Goal: Task Accomplishment & Management: Manage account settings

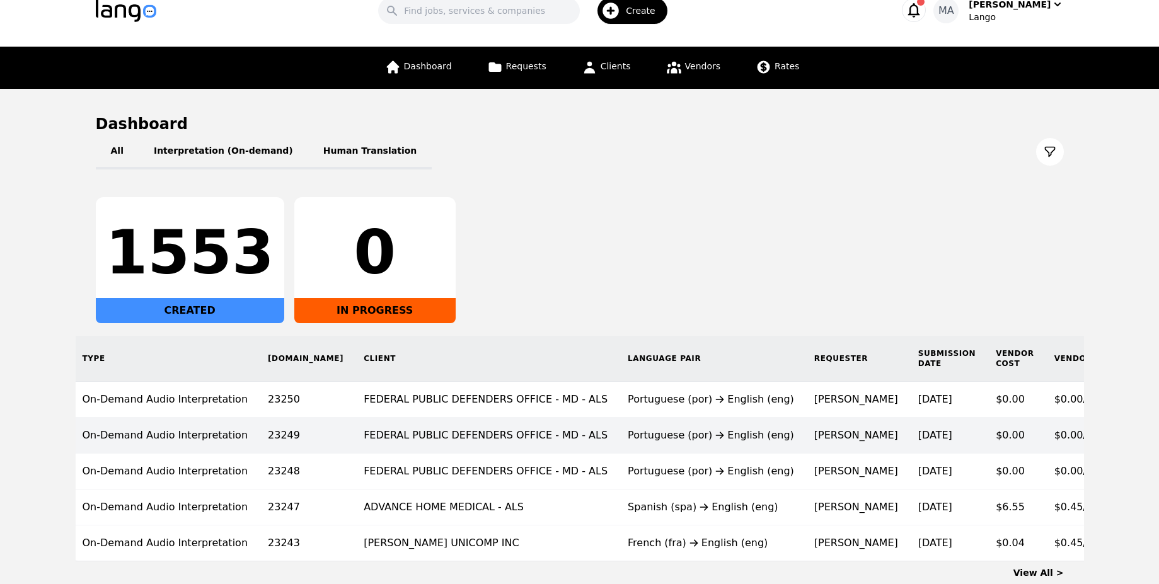
scroll to position [0, 42]
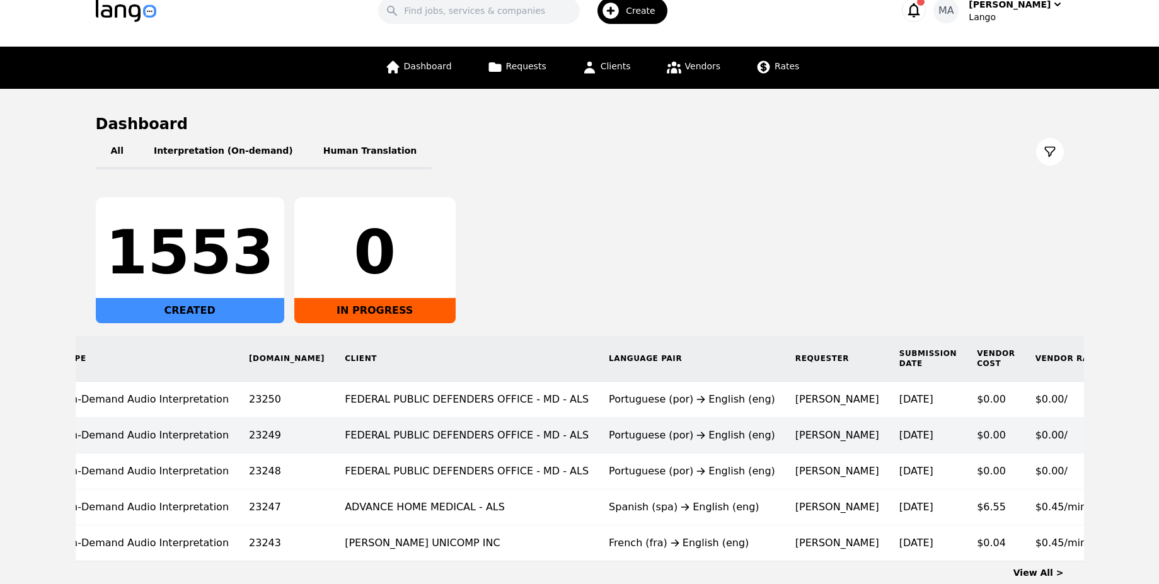
click at [611, 425] on td "Portuguese (por) English (eng)" at bounding box center [692, 436] width 187 height 36
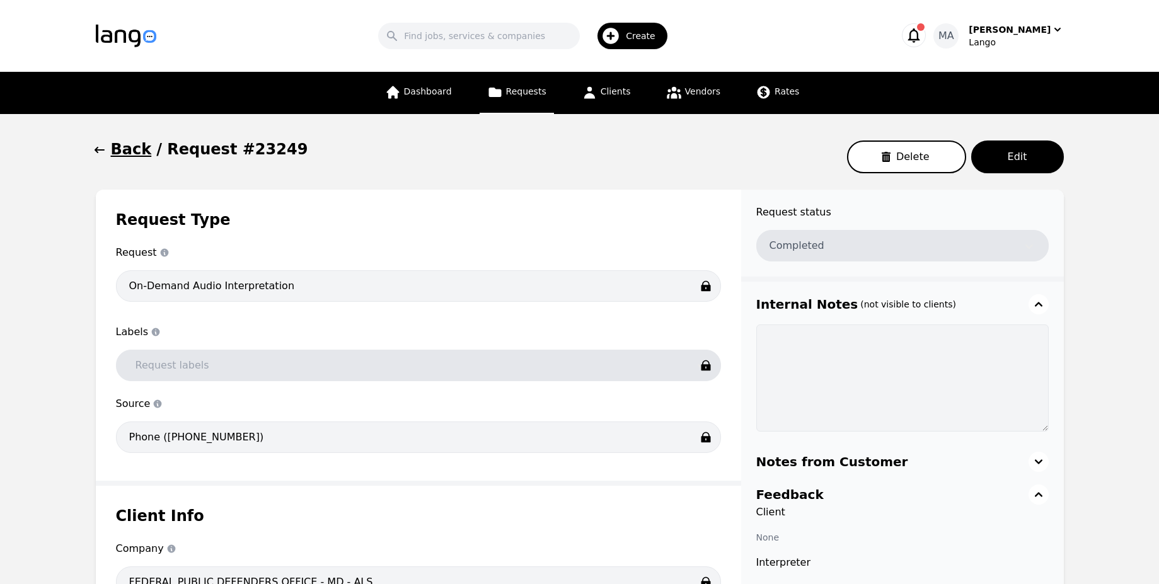
click at [117, 144] on h1 "Back" at bounding box center [131, 149] width 41 height 20
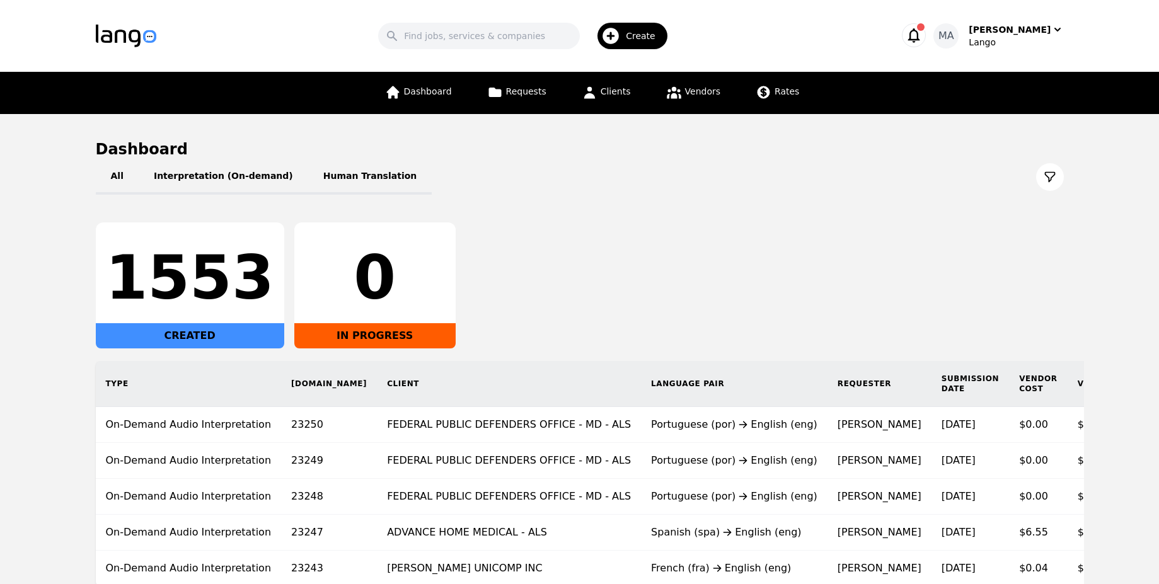
click at [923, 31] on icon "button" at bounding box center [914, 35] width 18 height 18
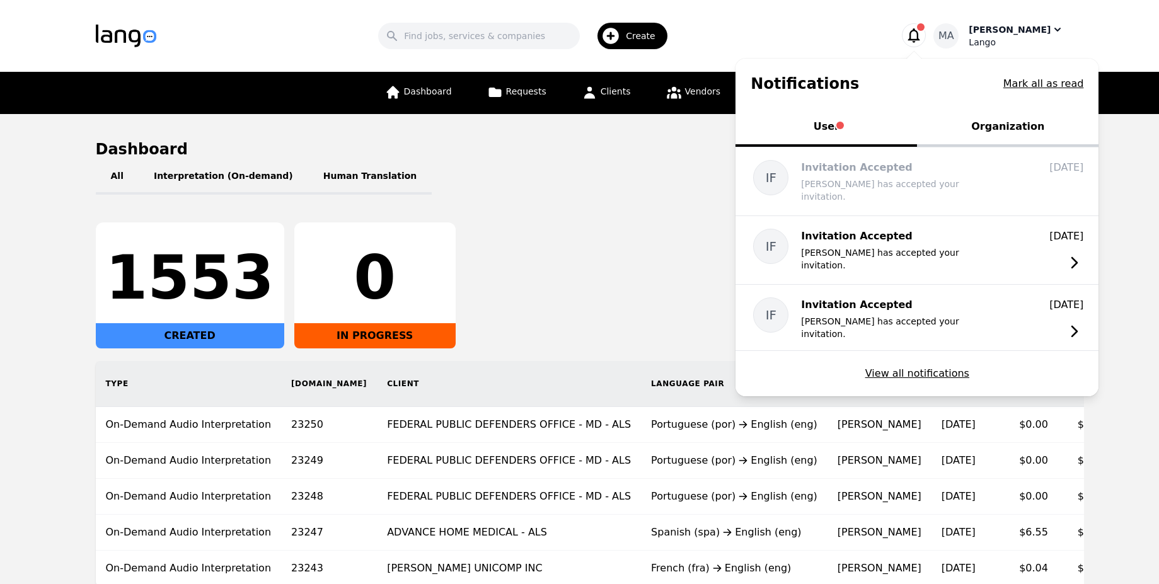
click at [1011, 38] on div "Lango" at bounding box center [1016, 42] width 95 height 13
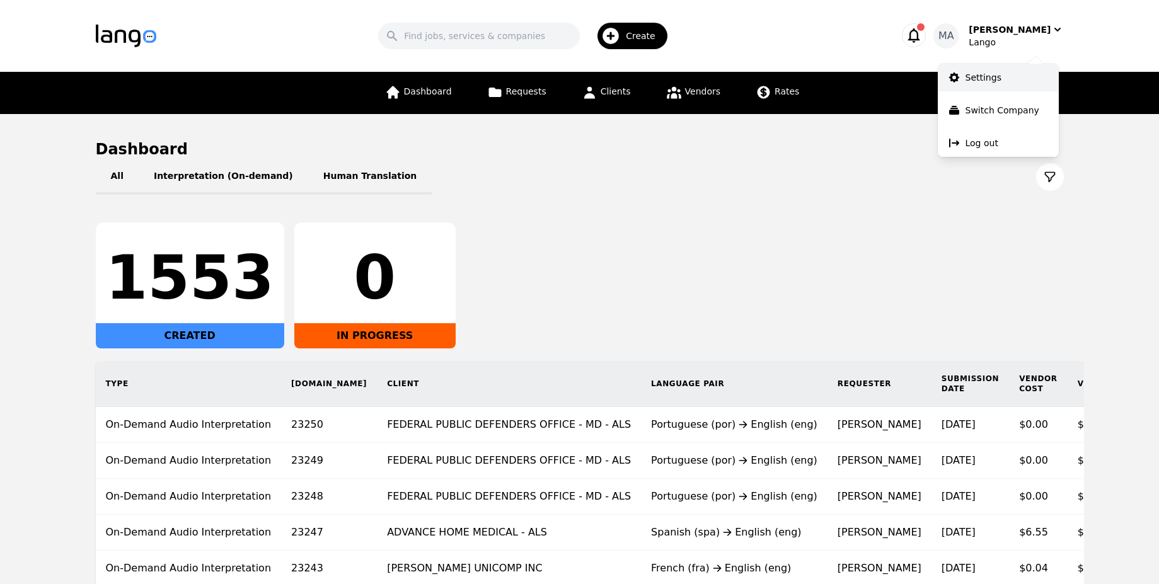
click at [978, 79] on p "Settings" at bounding box center [984, 77] width 36 height 13
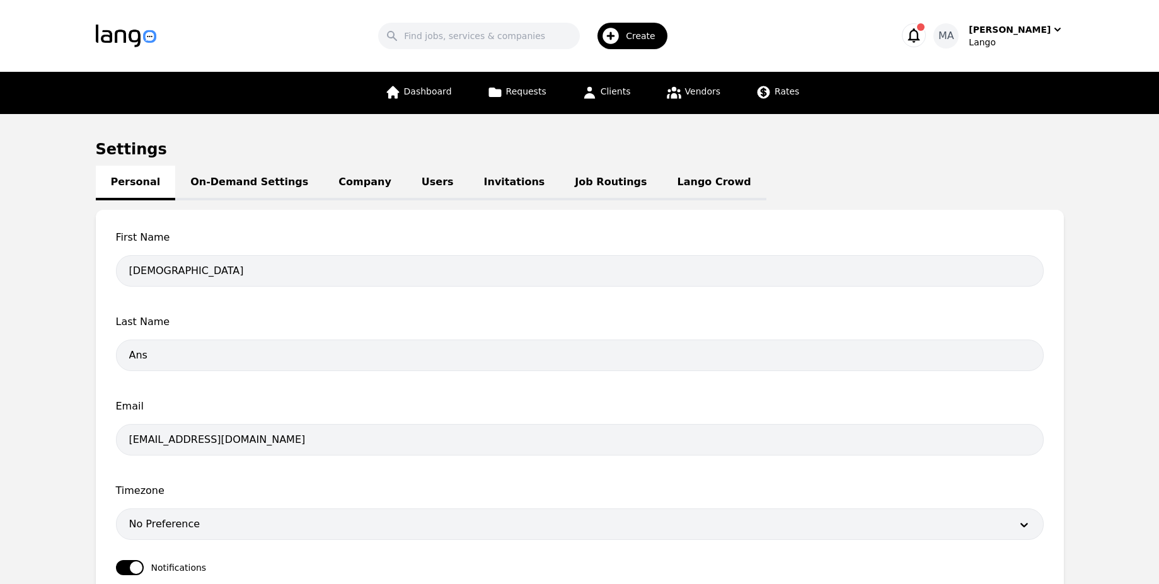
click at [415, 192] on link "Users" at bounding box center [438, 183] width 62 height 35
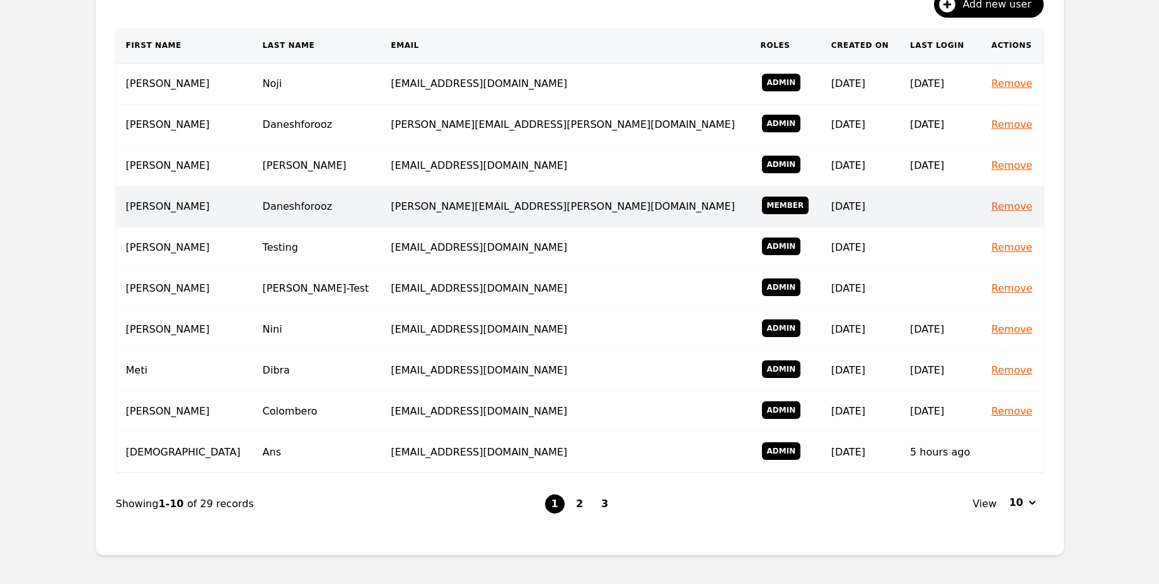
scroll to position [240, 0]
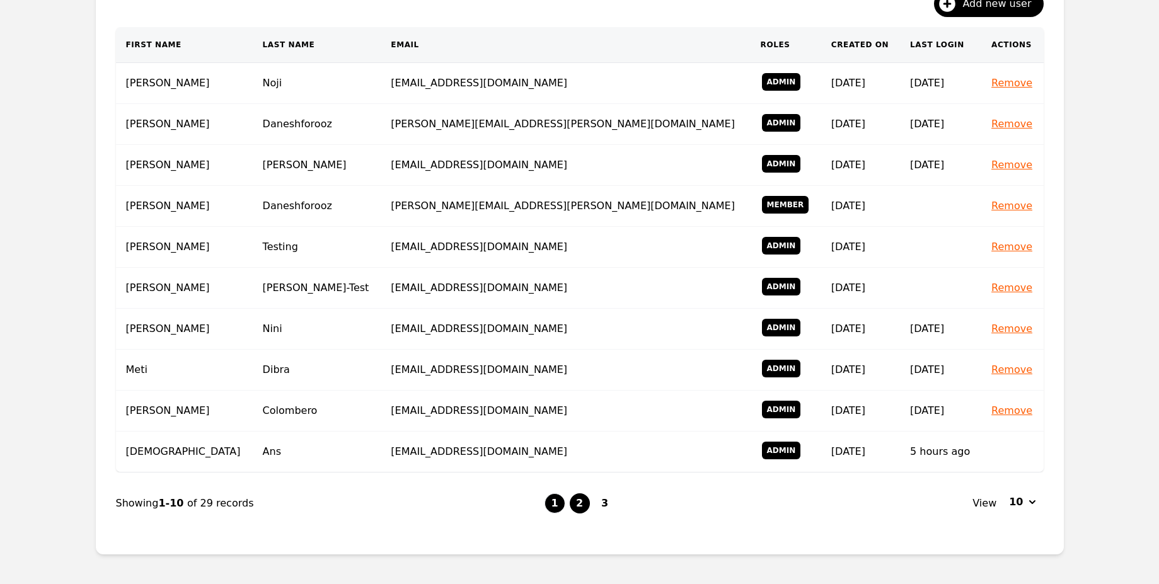
click at [572, 510] on button "2" at bounding box center [580, 504] width 20 height 20
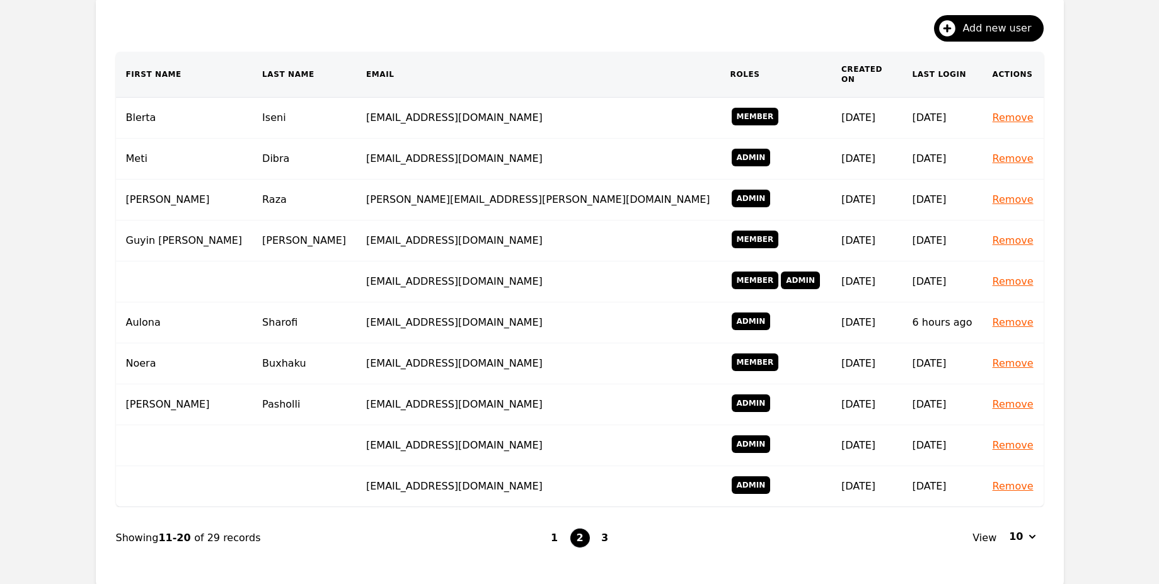
scroll to position [216, 0]
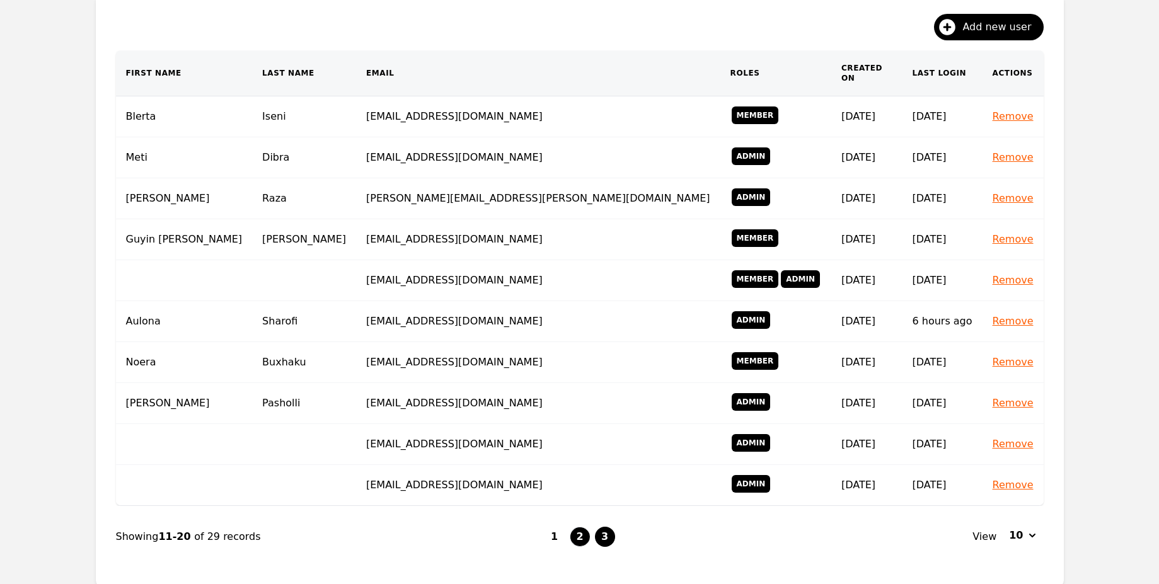
click at [607, 531] on button "3" at bounding box center [605, 537] width 20 height 20
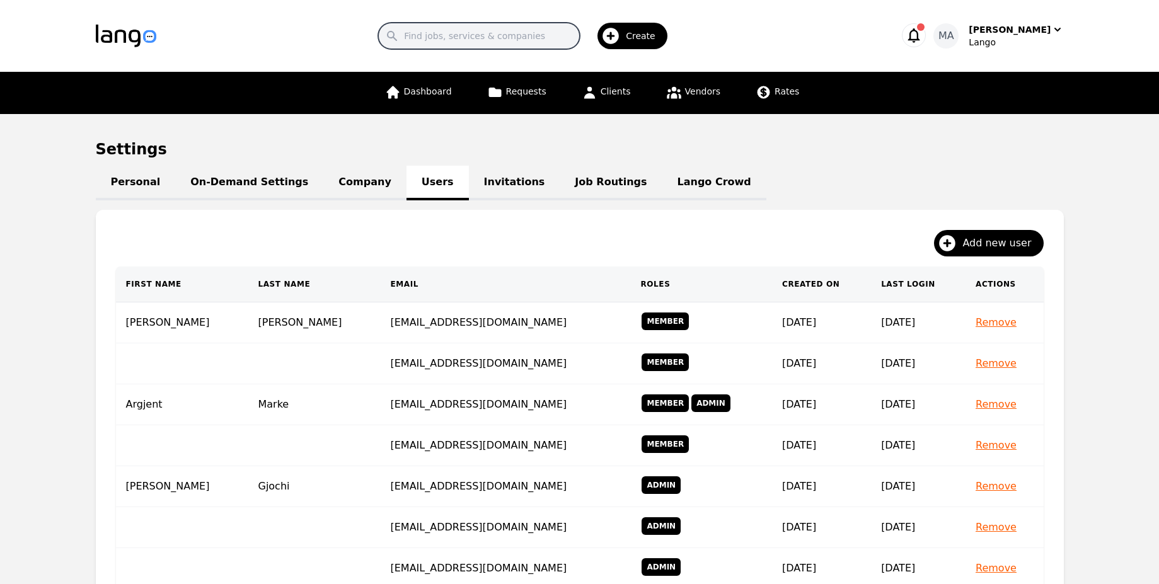
click at [531, 28] on input "Search" at bounding box center [479, 36] width 202 height 26
click at [551, 9] on header "Search Create MA Muhammad Ans Lango" at bounding box center [579, 36] width 1159 height 72
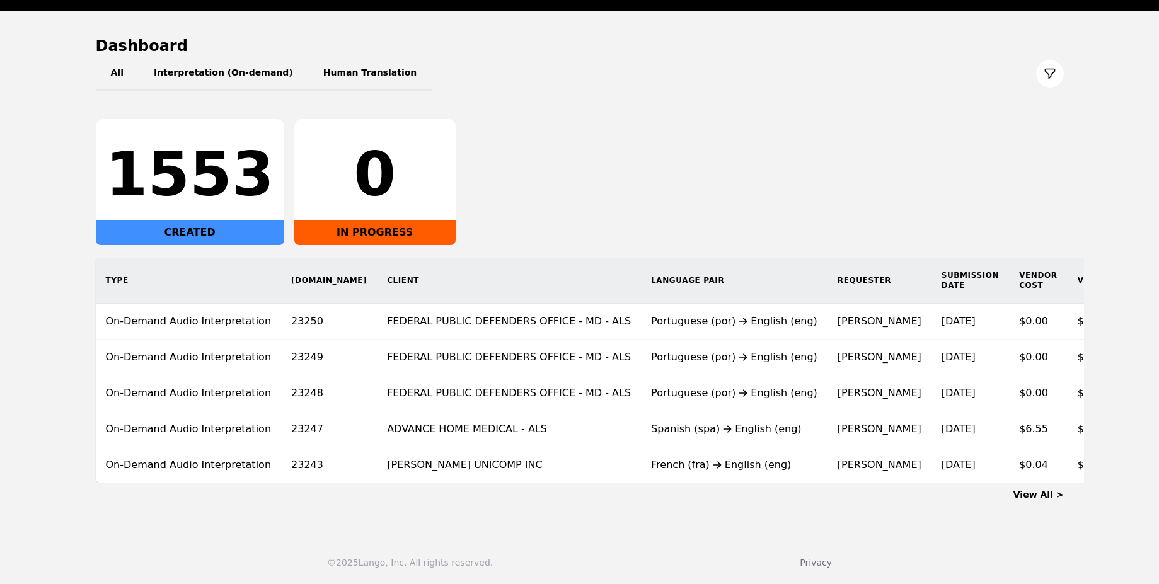
scroll to position [106, 0]
click at [1046, 500] on link "View All >" at bounding box center [1038, 495] width 50 height 10
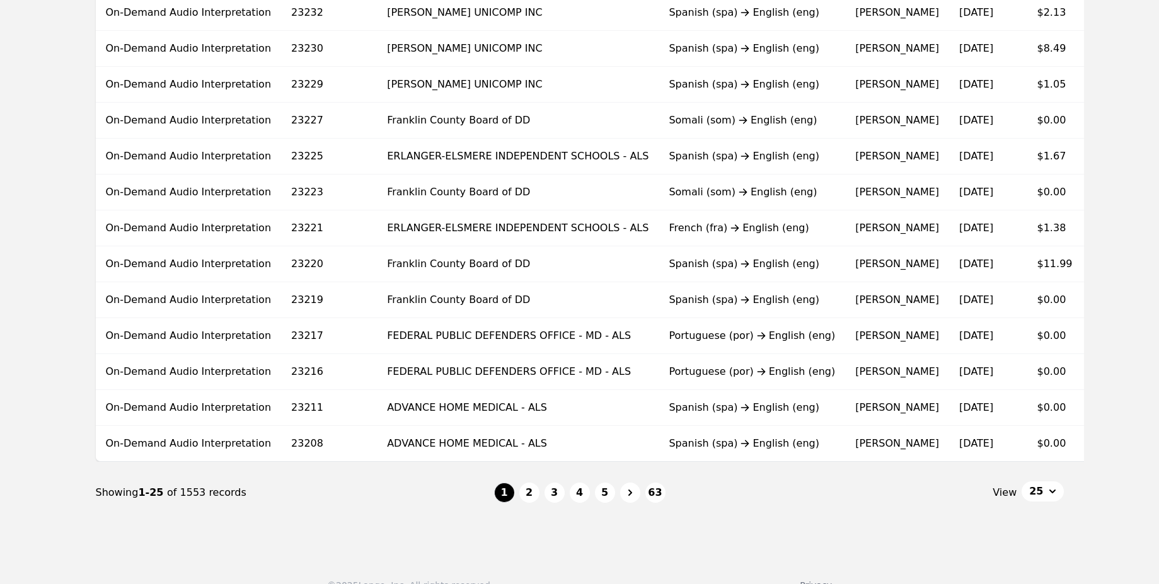
scroll to position [724, 0]
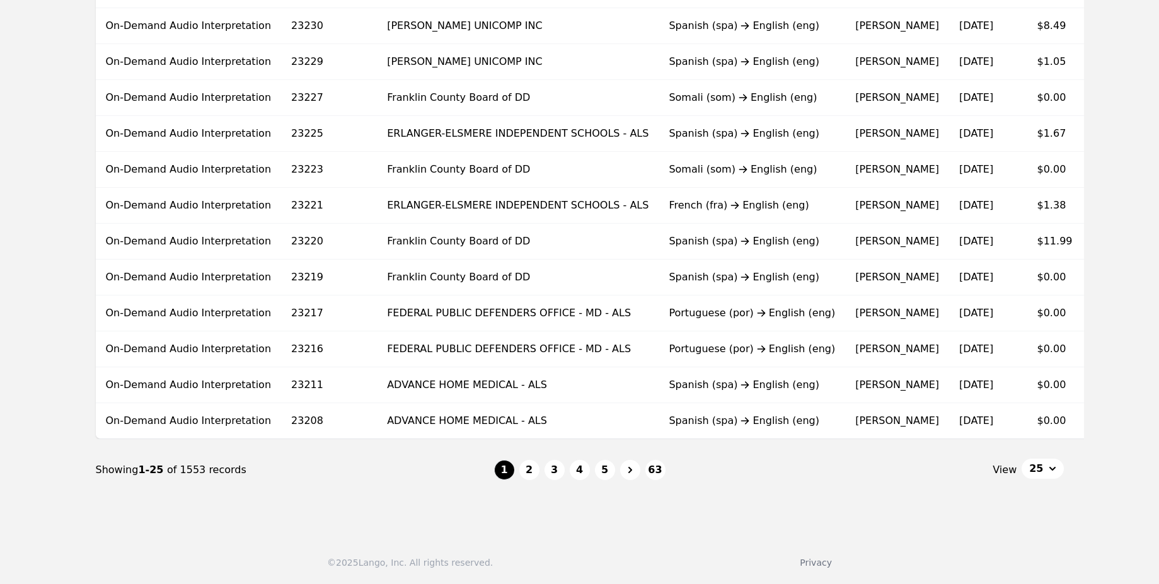
click at [1046, 473] on button "25" at bounding box center [1043, 469] width 42 height 20
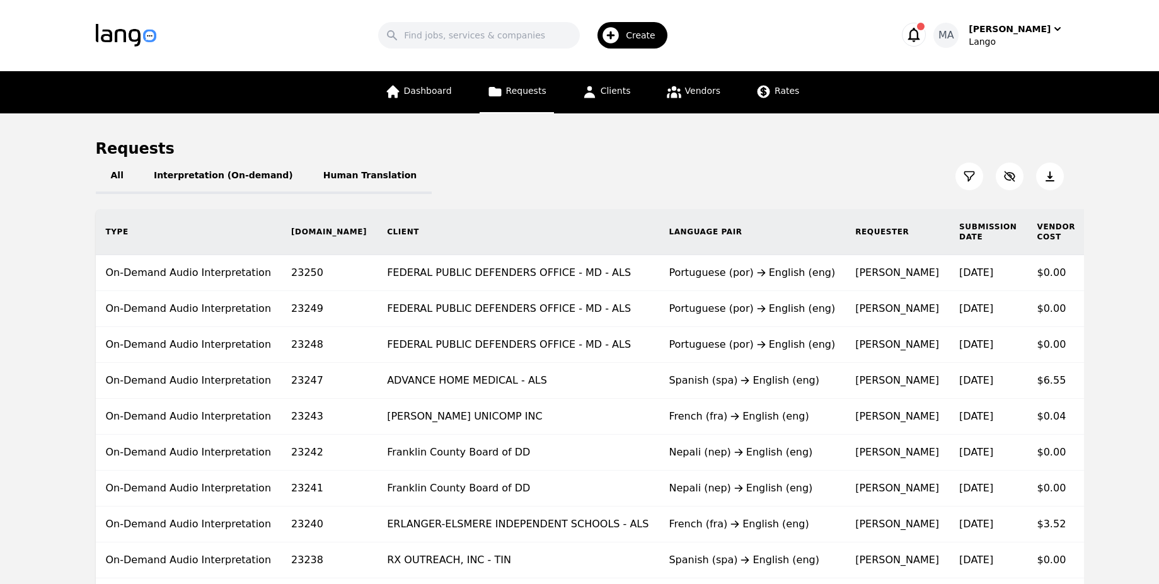
scroll to position [0, 0]
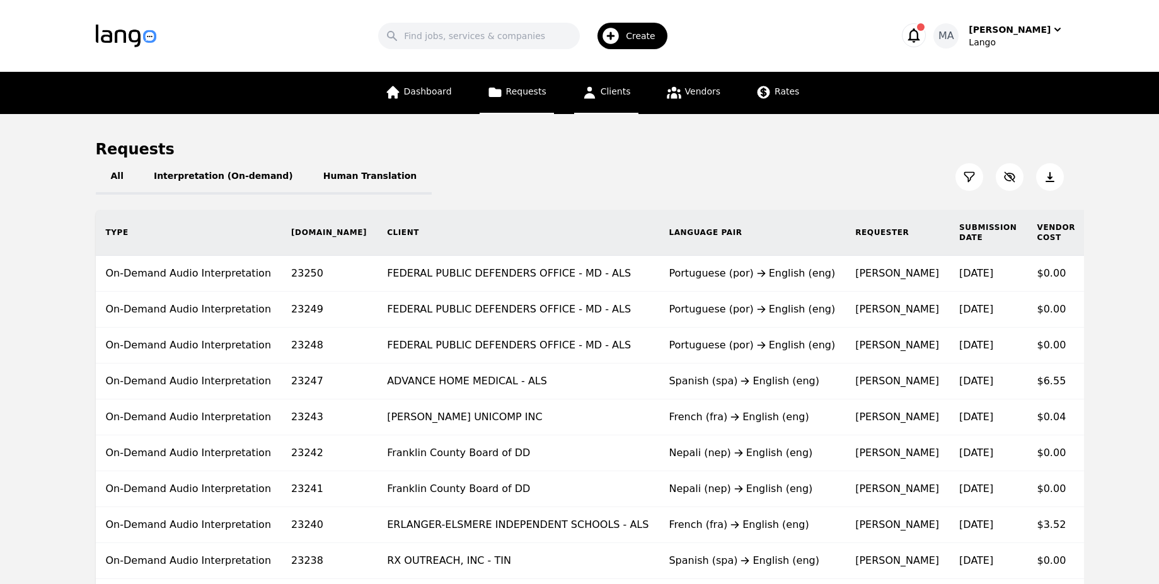
click at [627, 106] on link "Clients" at bounding box center [606, 93] width 64 height 42
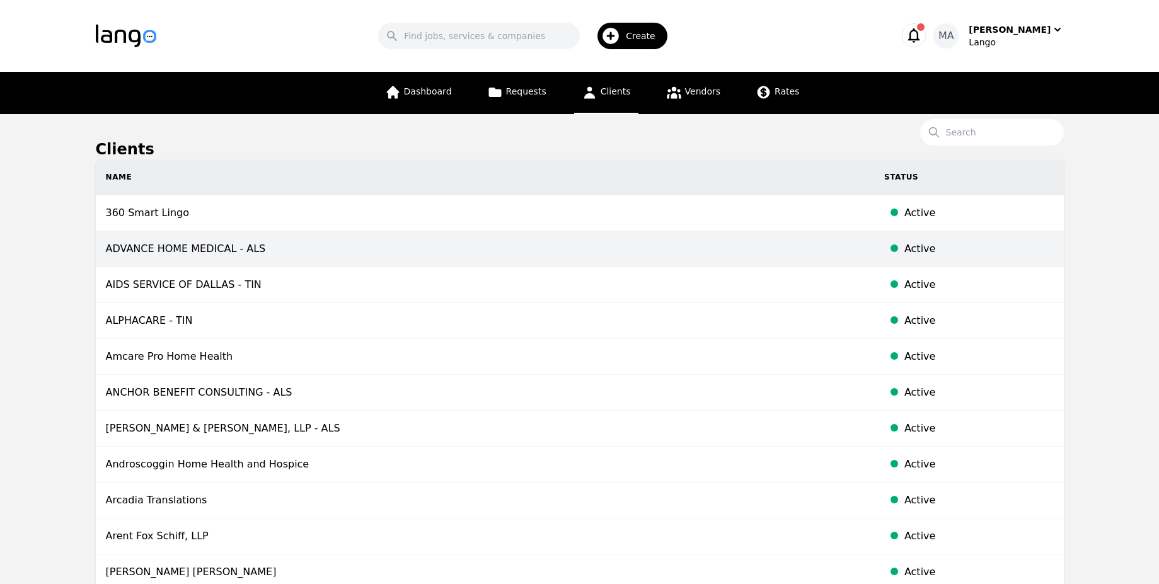
click at [449, 240] on td "ADVANCE HOME MEDICAL - ALS" at bounding box center [485, 249] width 778 height 36
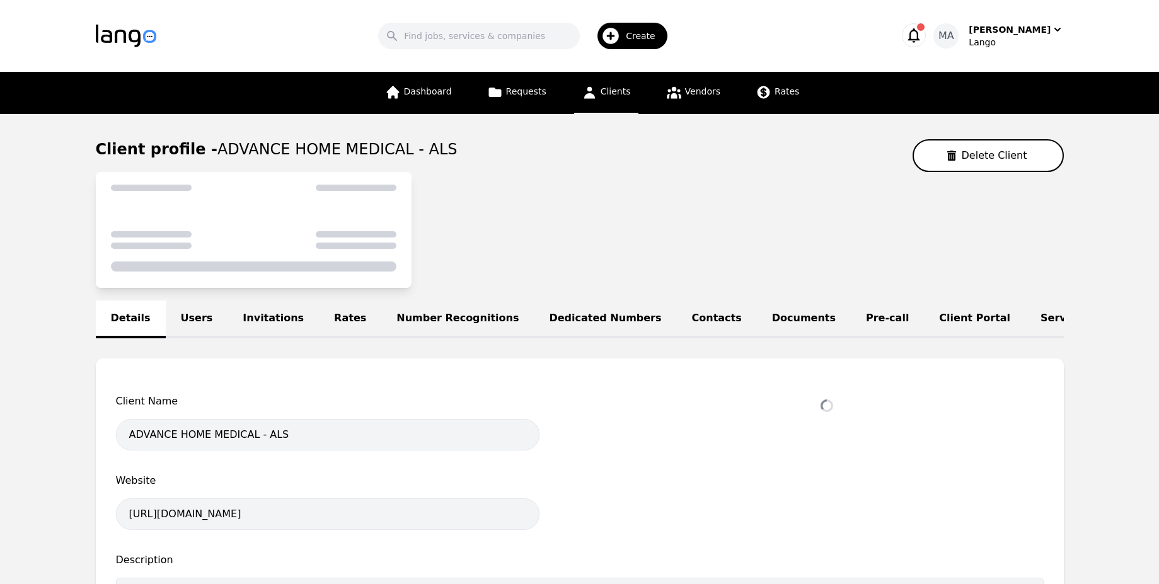
select select "active"
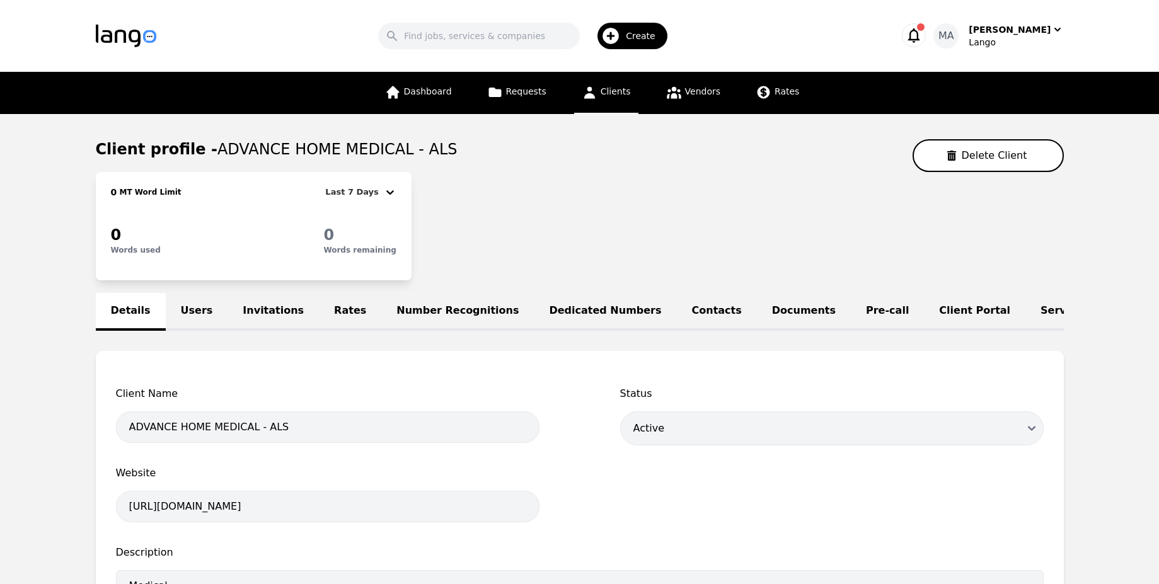
click at [319, 315] on link "Rates" at bounding box center [350, 312] width 62 height 38
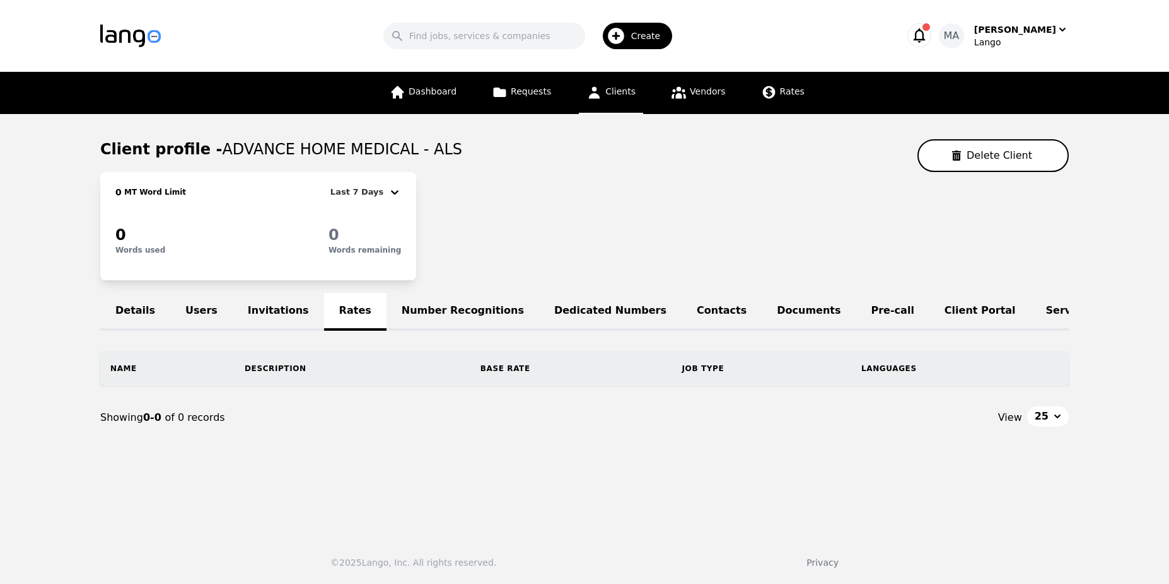
click at [419, 313] on link "Number Recognitions" at bounding box center [462, 312] width 153 height 38
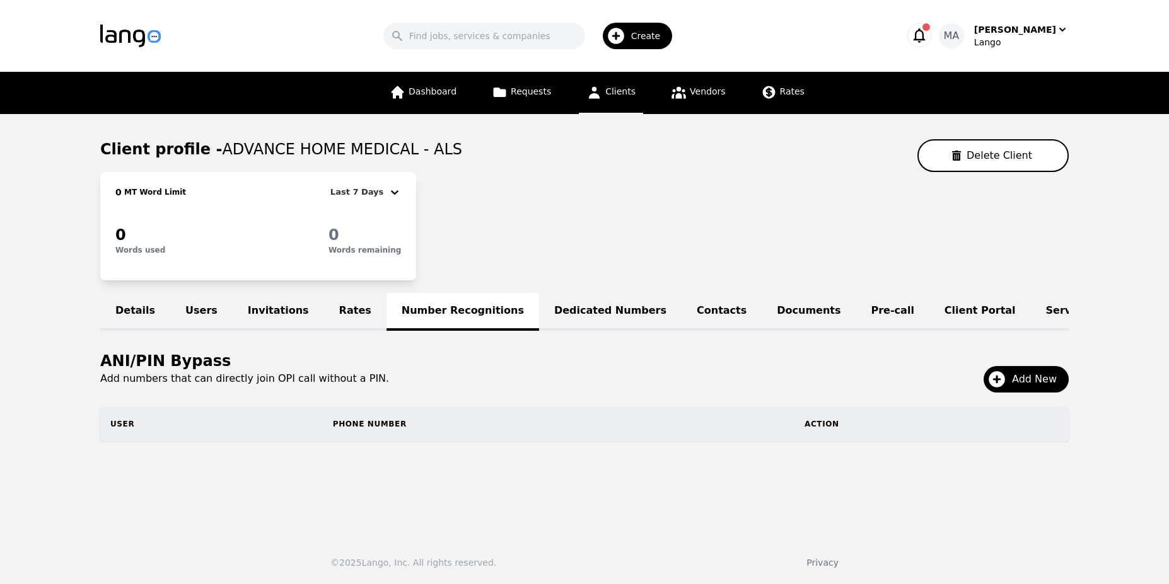
click at [539, 318] on link "Dedicated Numbers" at bounding box center [610, 312] width 142 height 38
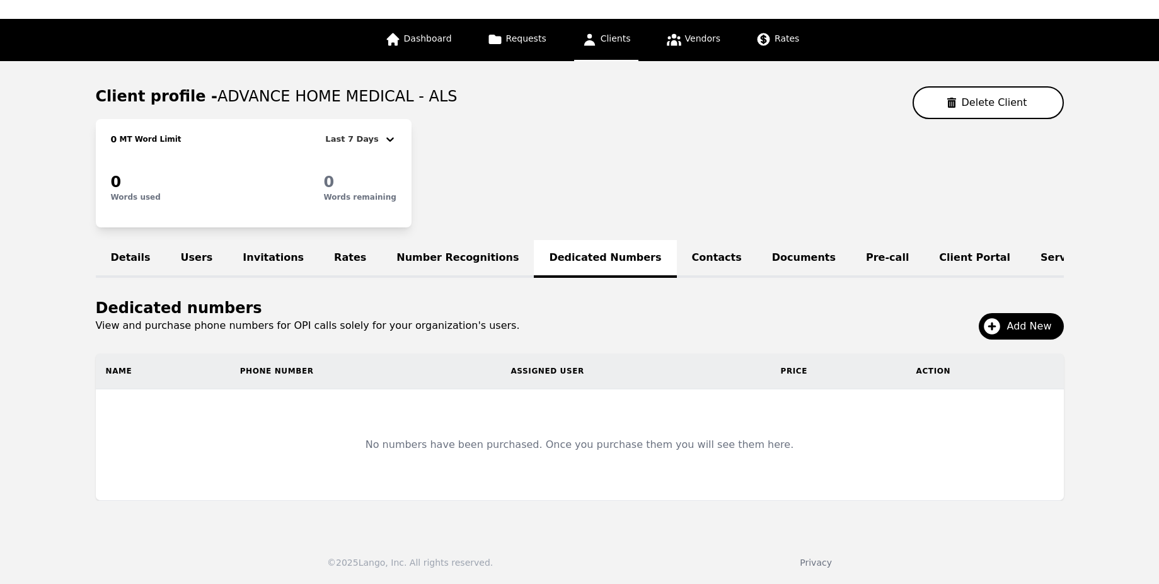
scroll to position [62, 0]
click at [677, 260] on link "Contacts" at bounding box center [717, 259] width 80 height 38
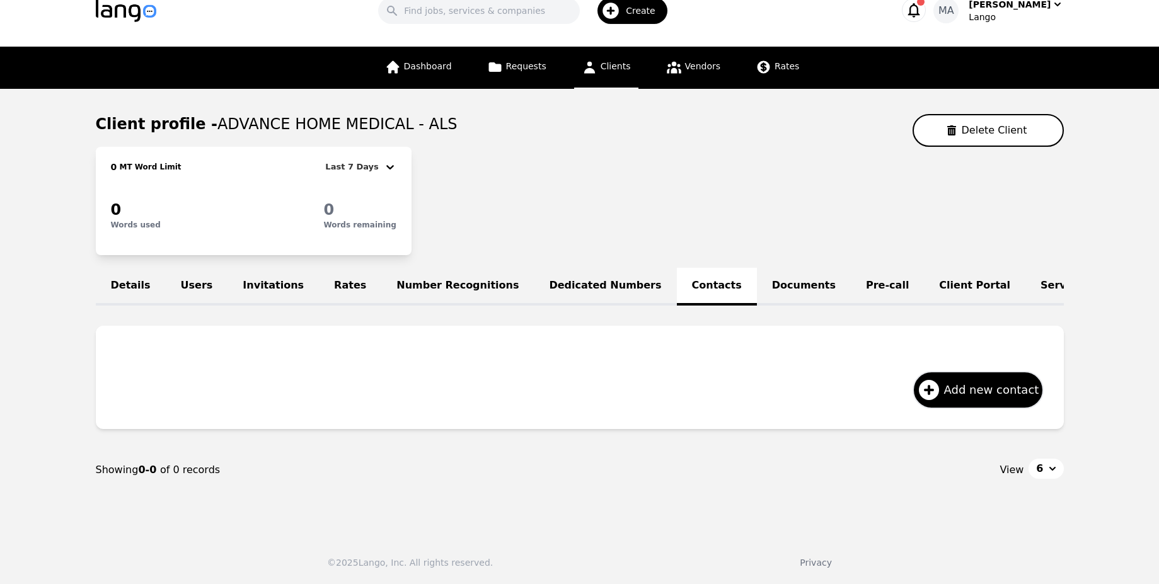
click at [851, 277] on link "Pre-call" at bounding box center [887, 287] width 73 height 38
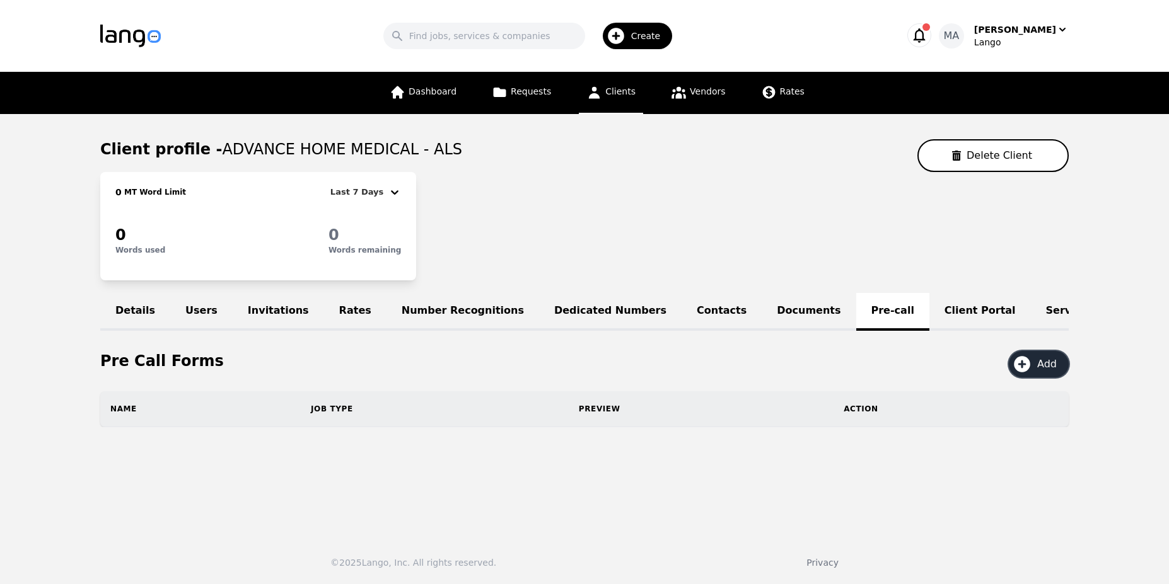
click at [1034, 376] on button "Add" at bounding box center [1038, 364] width 60 height 26
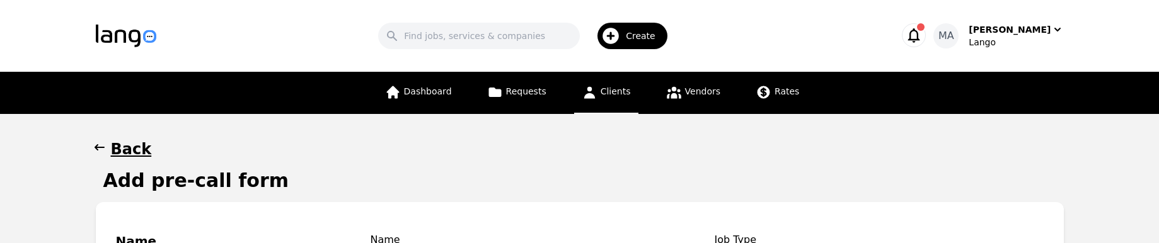
click at [117, 152] on h1 "Back" at bounding box center [131, 149] width 41 height 20
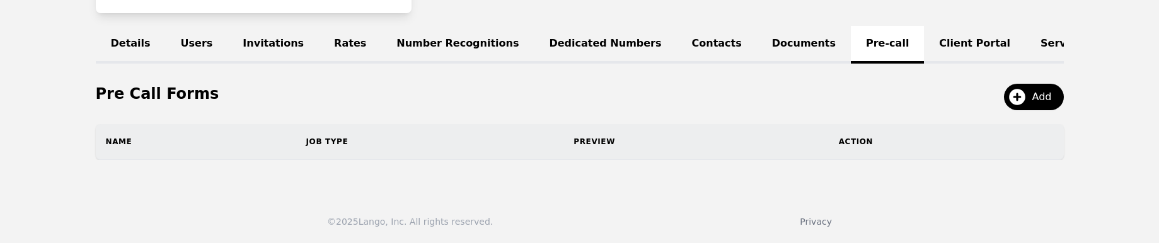
scroll to position [276, 0]
click at [1025, 84] on div "Details Users Invitations Rates Number Recognitions Dedicated Numbers Contacts …" at bounding box center [580, 93] width 968 height 134
click at [1032, 103] on button "Add" at bounding box center [1034, 97] width 60 height 26
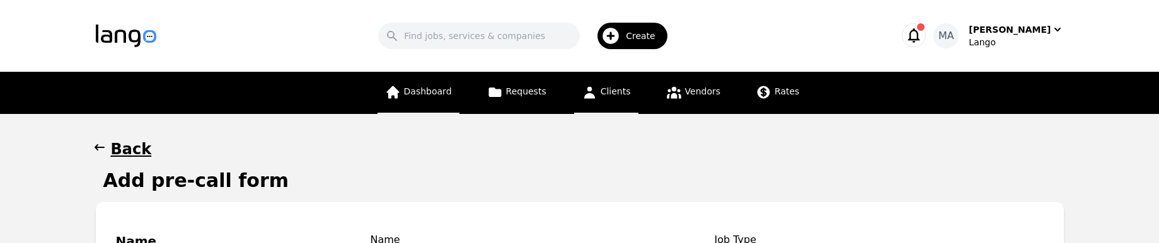
click at [413, 82] on link "Dashboard" at bounding box center [419, 93] width 82 height 42
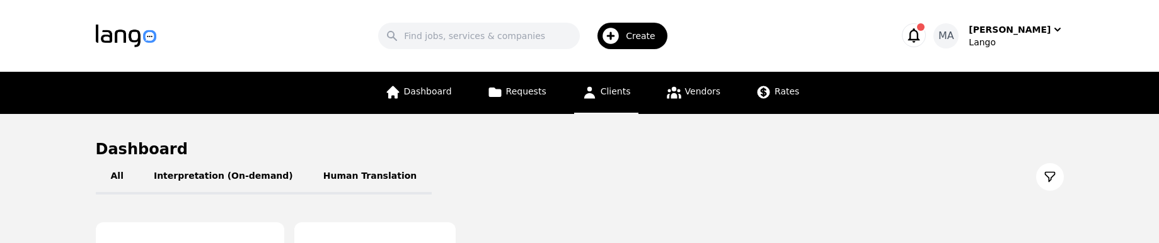
click at [595, 102] on link "Clients" at bounding box center [606, 93] width 64 height 42
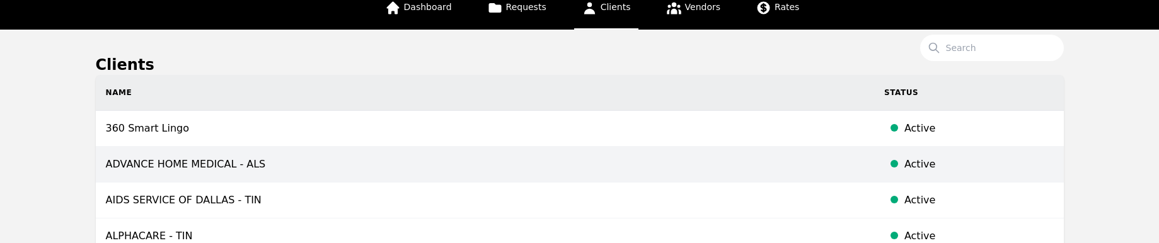
scroll to position [87, 0]
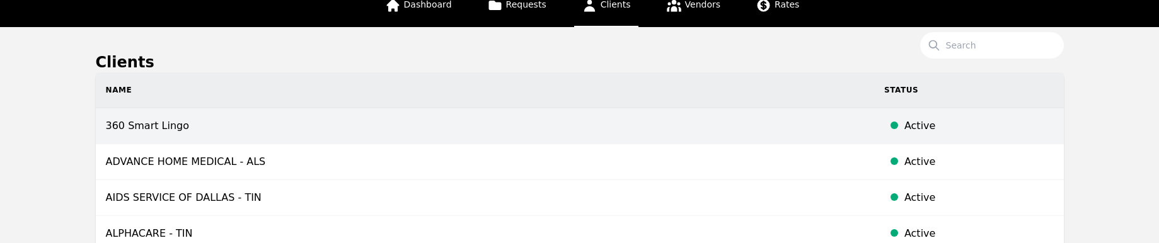
click at [494, 142] on td "360 Smart Lingo" at bounding box center [485, 126] width 778 height 36
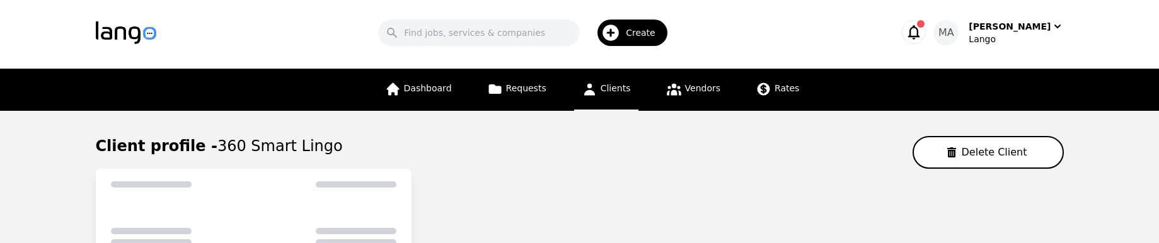
scroll to position [87, 0]
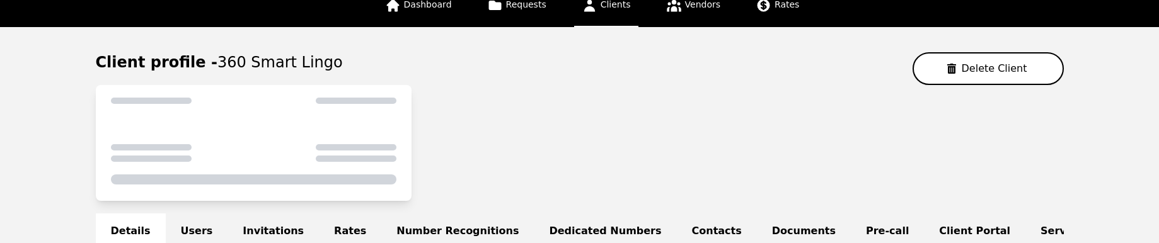
select select "active"
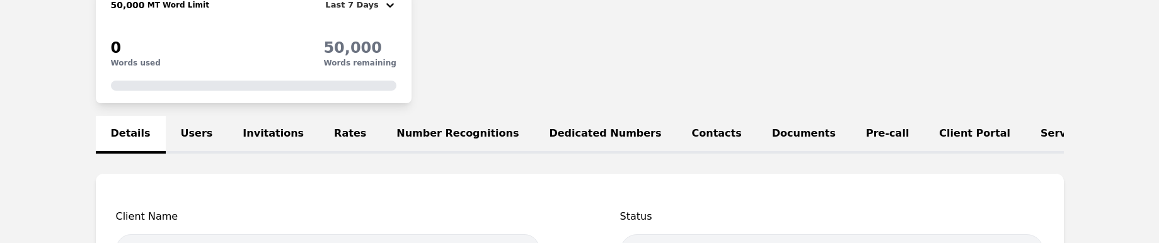
scroll to position [188, 0]
click at [319, 142] on link "Rates" at bounding box center [350, 134] width 62 height 38
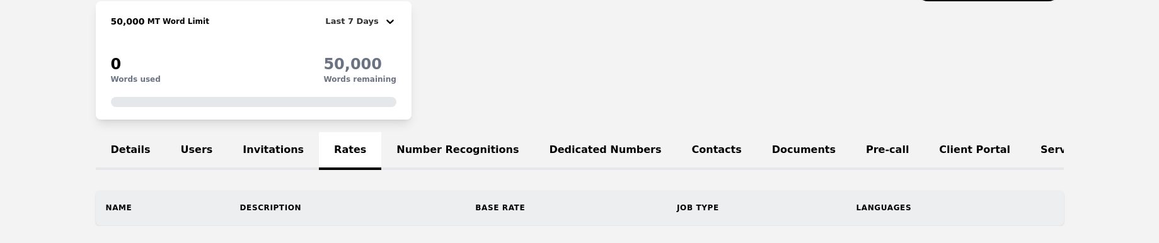
scroll to position [167, 0]
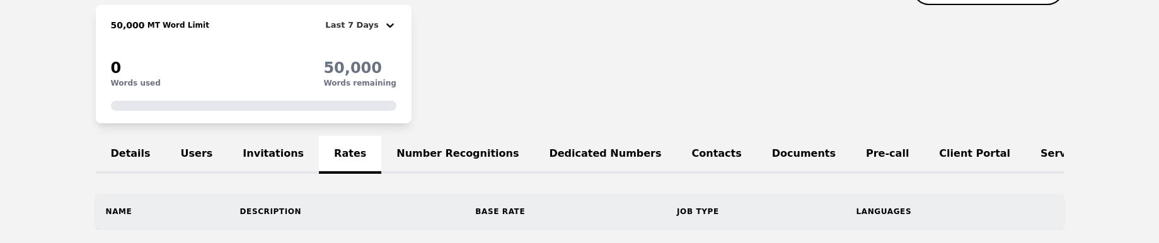
click at [851, 148] on link "Pre-call" at bounding box center [887, 155] width 73 height 38
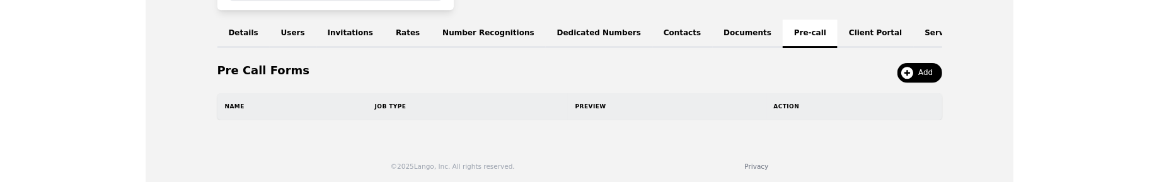
scroll to position [286, 0]
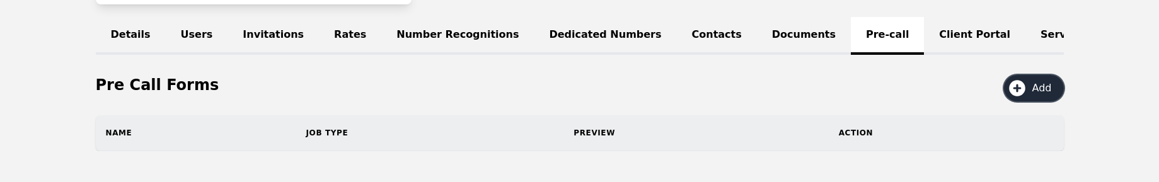
click at [1031, 101] on button "Add" at bounding box center [1034, 88] width 60 height 26
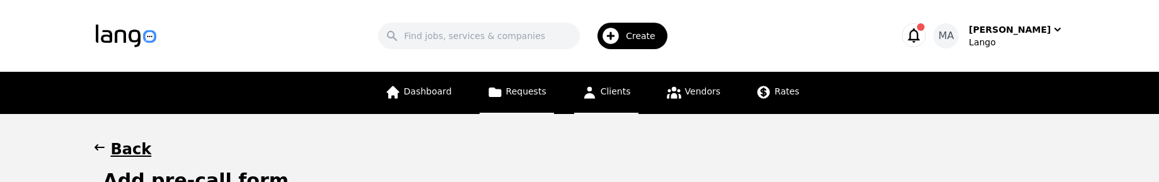
click at [500, 98] on icon at bounding box center [495, 92] width 16 height 16
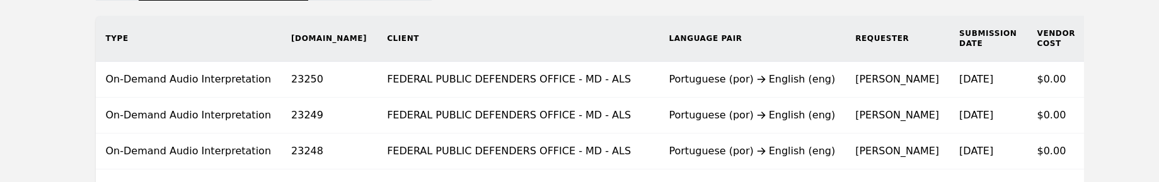
scroll to position [197, 0]
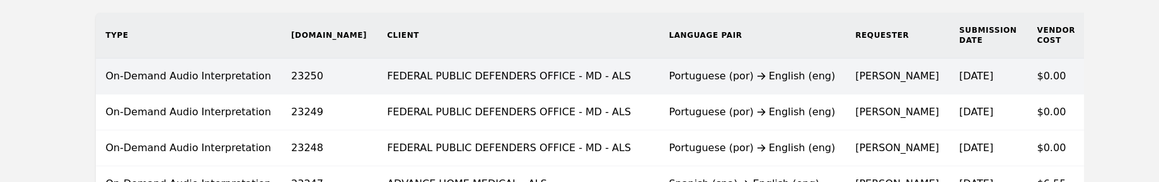
click at [132, 88] on td "On-Demand Audio Interpretation" at bounding box center [189, 77] width 186 height 36
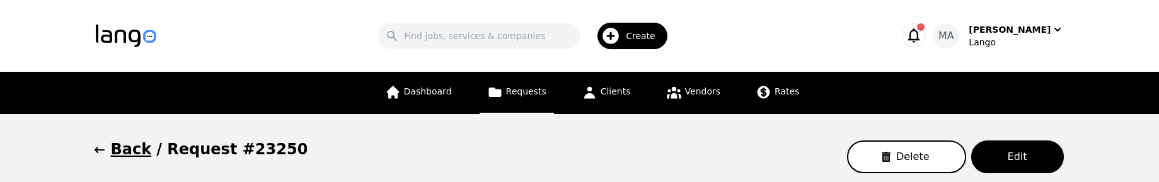
click at [135, 146] on h1 "Back" at bounding box center [131, 149] width 41 height 20
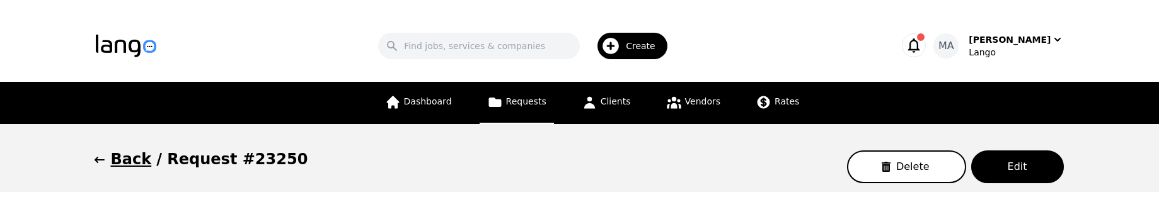
scroll to position [197, 0]
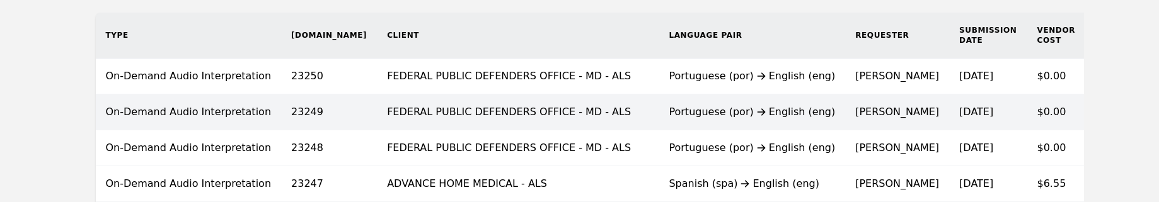
click at [659, 127] on td "Portuguese (por) English (eng)" at bounding box center [752, 113] width 187 height 36
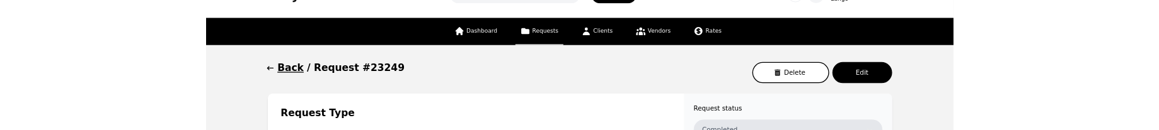
scroll to position [197, 0]
